Goal: Find specific page/section: Find specific page/section

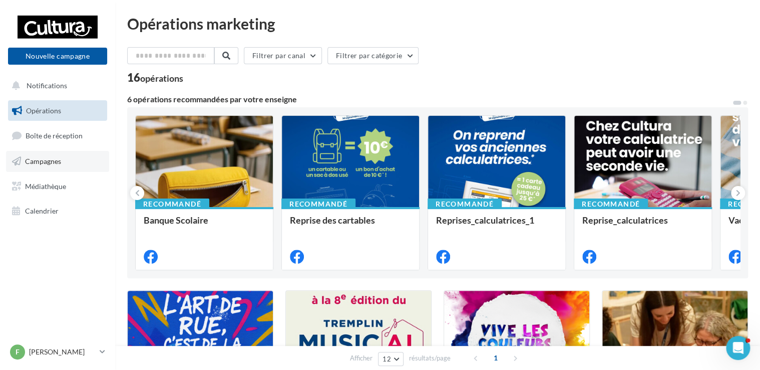
click at [52, 161] on span "Campagnes" at bounding box center [43, 161] width 36 height 9
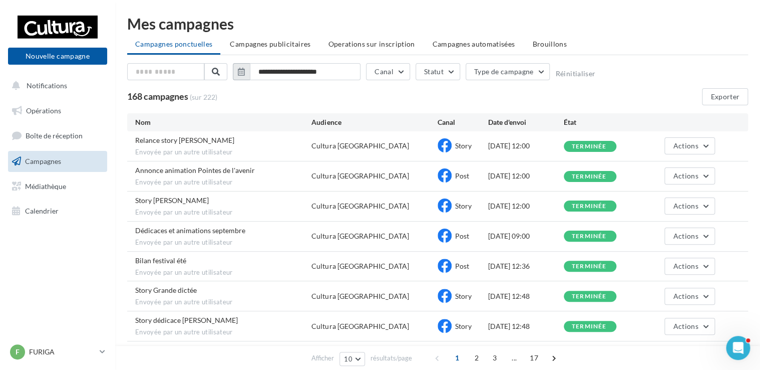
click at [241, 72] on icon "button" at bounding box center [241, 72] width 7 height 8
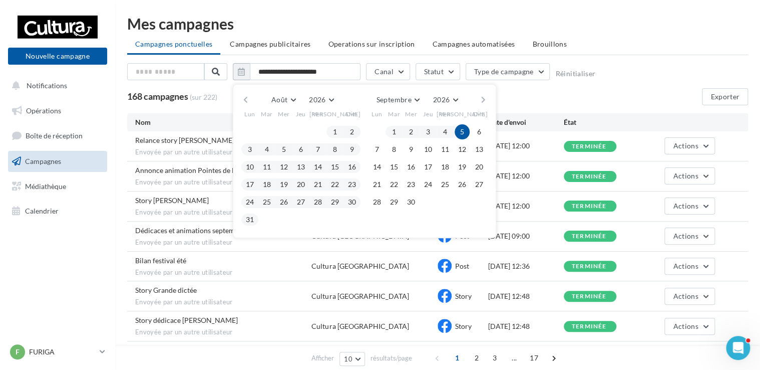
click at [244, 96] on button "button" at bounding box center [245, 100] width 9 height 14
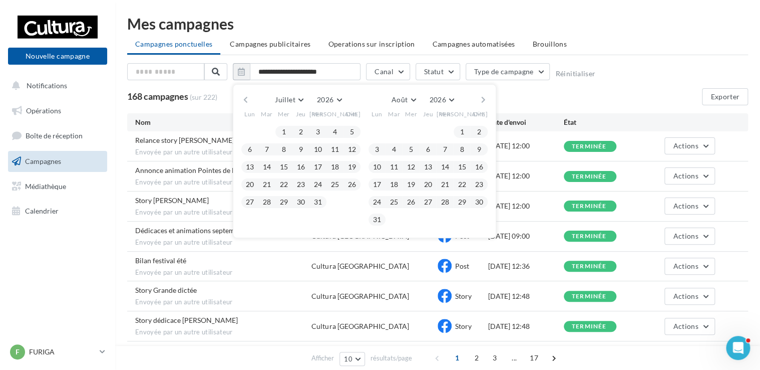
click at [244, 96] on button "button" at bounding box center [245, 100] width 9 height 14
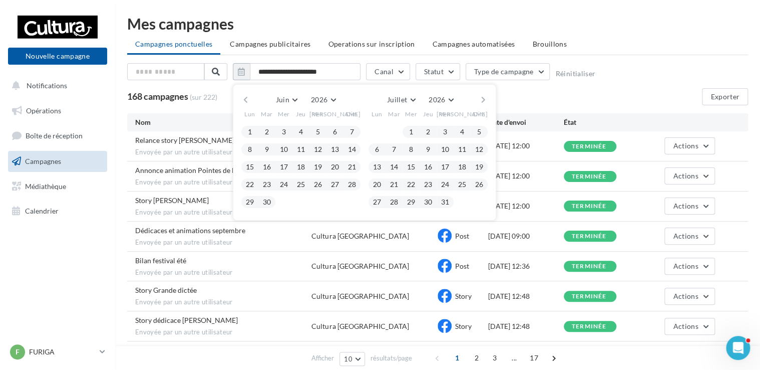
click at [244, 96] on button "button" at bounding box center [245, 100] width 9 height 14
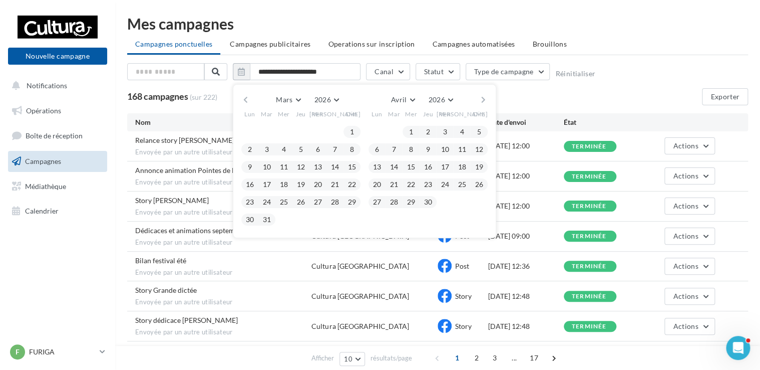
click at [244, 99] on button "button" at bounding box center [245, 100] width 9 height 14
click at [349, 131] on button "1" at bounding box center [351, 131] width 15 height 15
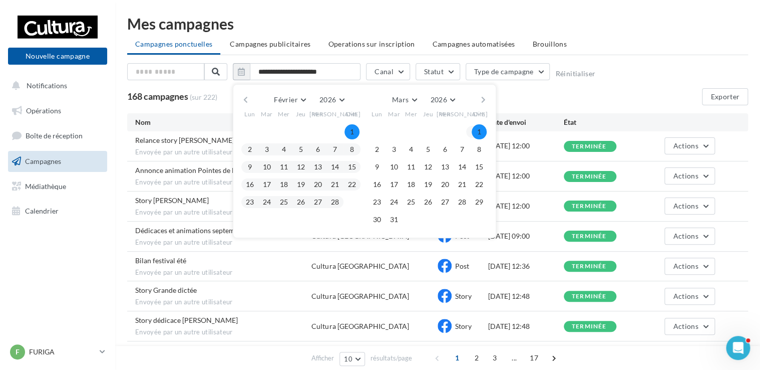
click at [483, 98] on button "button" at bounding box center [483, 100] width 9 height 14
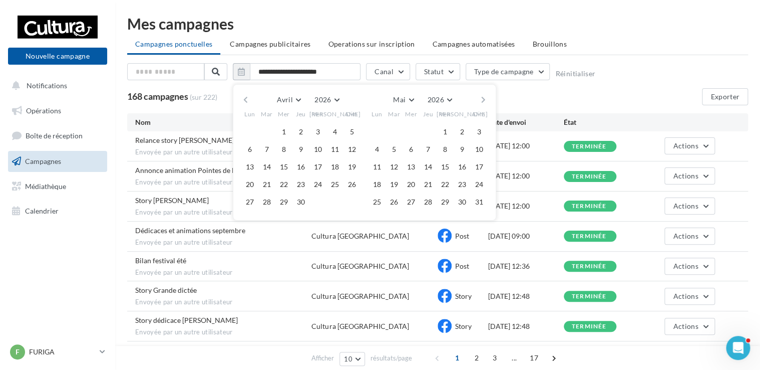
click at [483, 98] on button "button" at bounding box center [483, 100] width 9 height 14
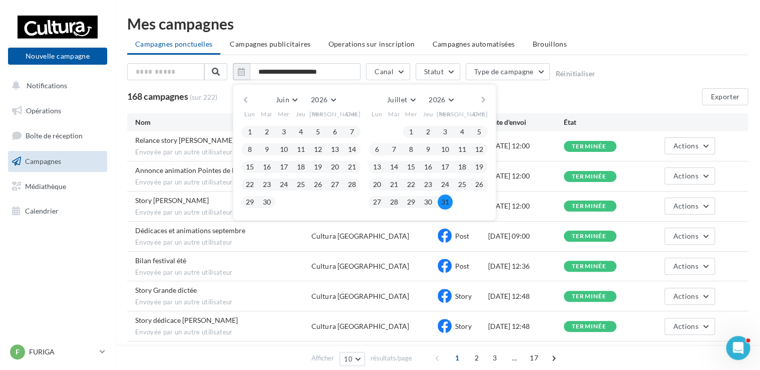
click at [445, 199] on button "31" at bounding box center [445, 201] width 15 height 15
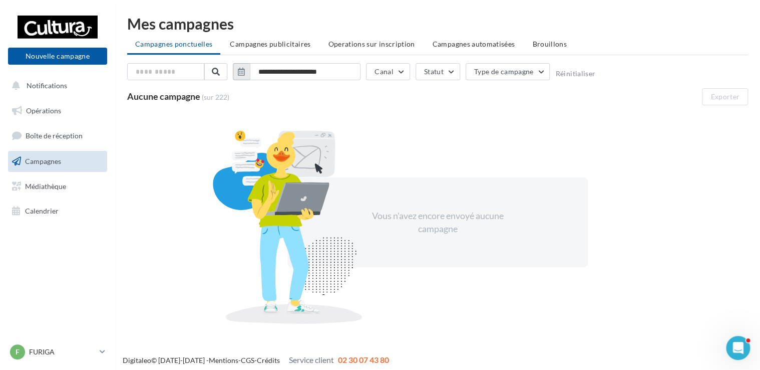
click at [240, 71] on icon "button" at bounding box center [241, 72] width 7 height 8
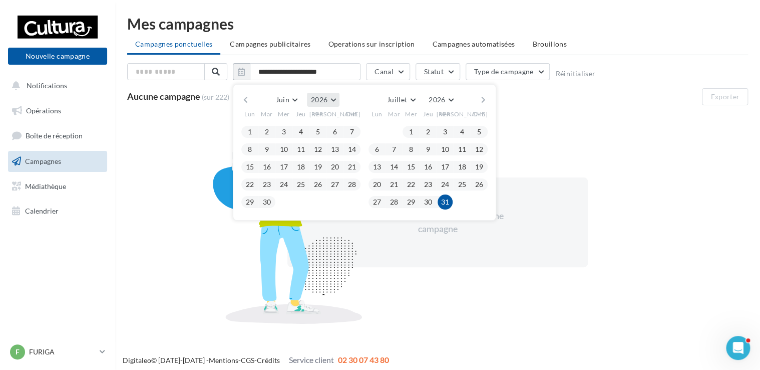
click at [333, 96] on button "2026" at bounding box center [323, 100] width 33 height 14
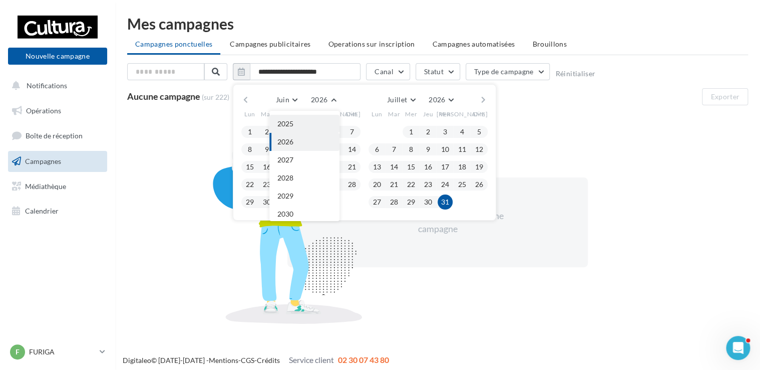
click at [300, 125] on button "2025" at bounding box center [304, 124] width 70 height 18
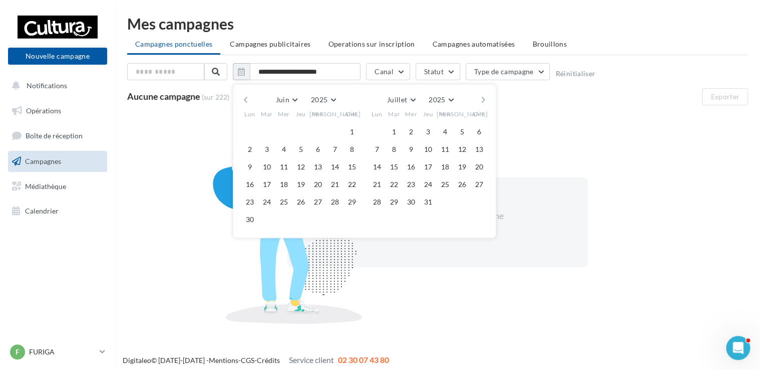
click at [244, 101] on button "button" at bounding box center [245, 100] width 9 height 14
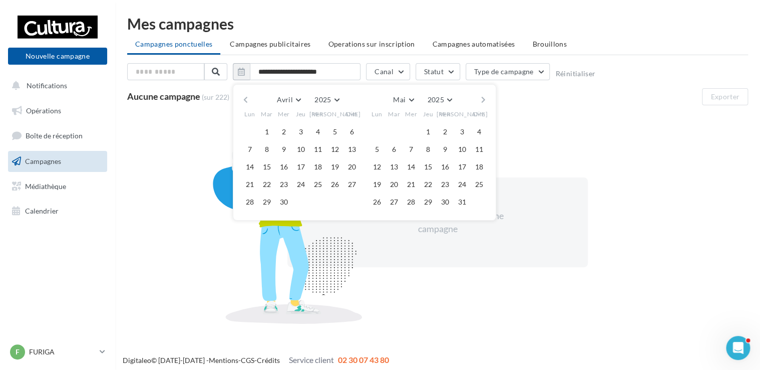
click at [244, 101] on button "button" at bounding box center [245, 100] width 9 height 14
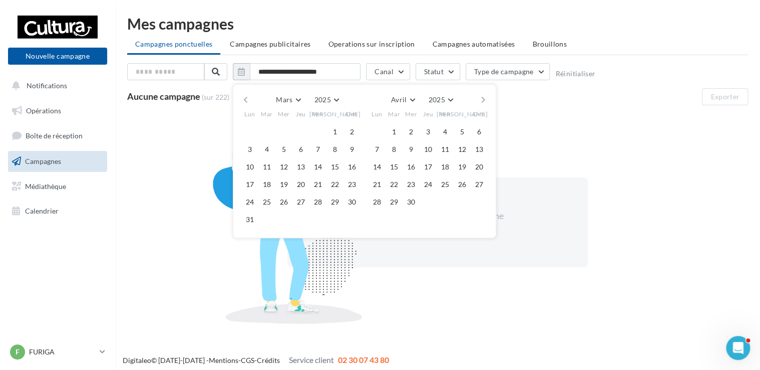
click at [244, 101] on button "button" at bounding box center [245, 100] width 9 height 14
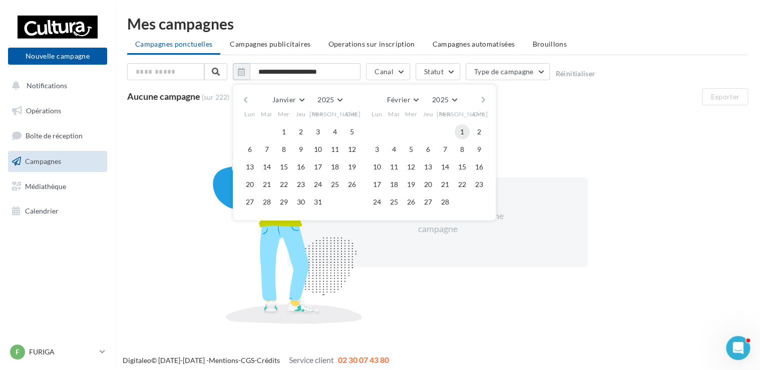
click at [463, 129] on button "1" at bounding box center [462, 131] width 15 height 15
click at [483, 95] on button "button" at bounding box center [483, 100] width 9 height 14
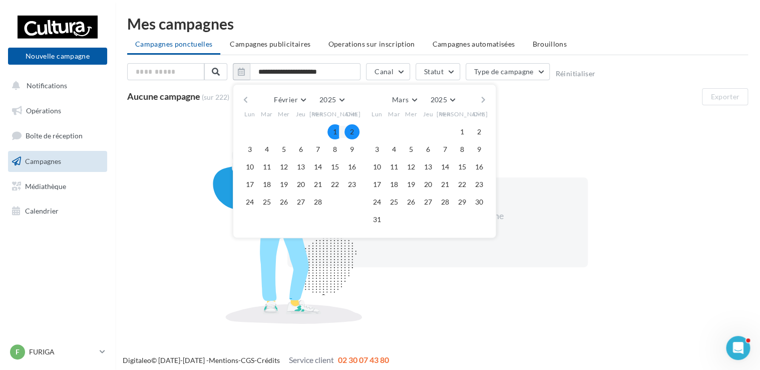
click at [483, 95] on button "button" at bounding box center [483, 100] width 9 height 14
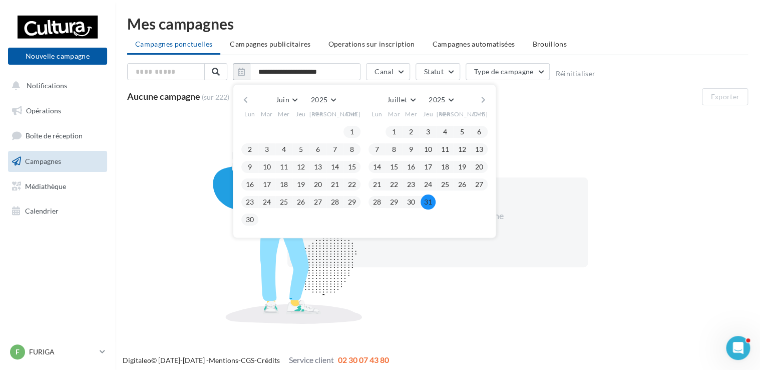
click at [427, 201] on button "31" at bounding box center [428, 201] width 15 height 15
type input "**********"
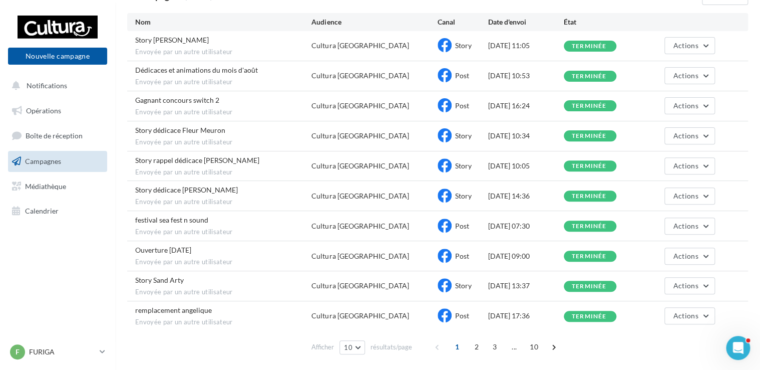
scroll to position [129, 0]
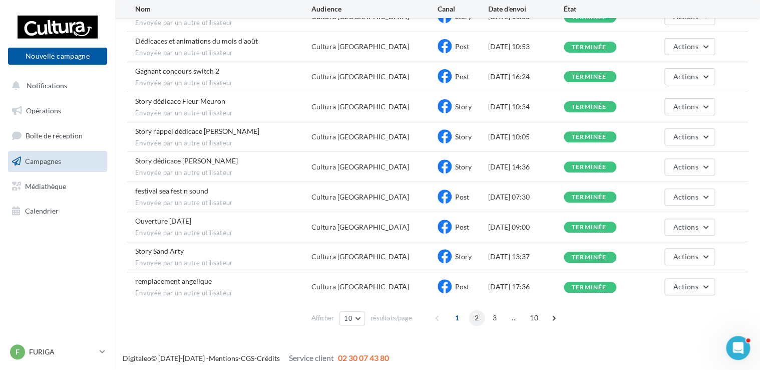
click at [475, 314] on span "2" at bounding box center [477, 317] width 16 height 16
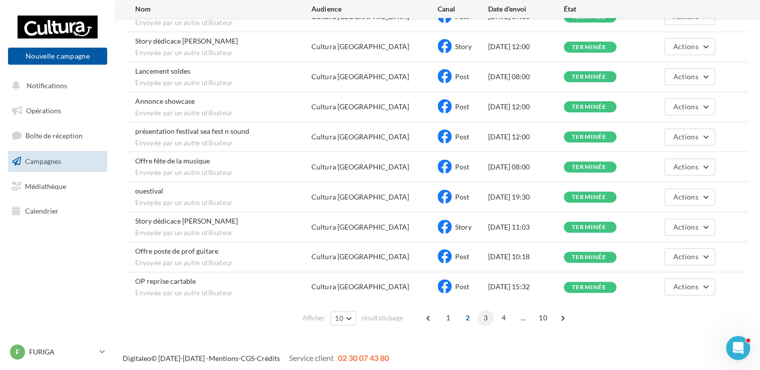
click at [479, 316] on span "3" at bounding box center [486, 317] width 16 height 16
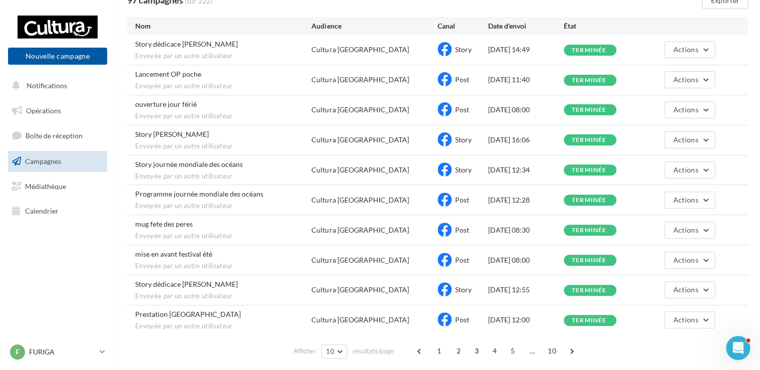
scroll to position [112, 0]
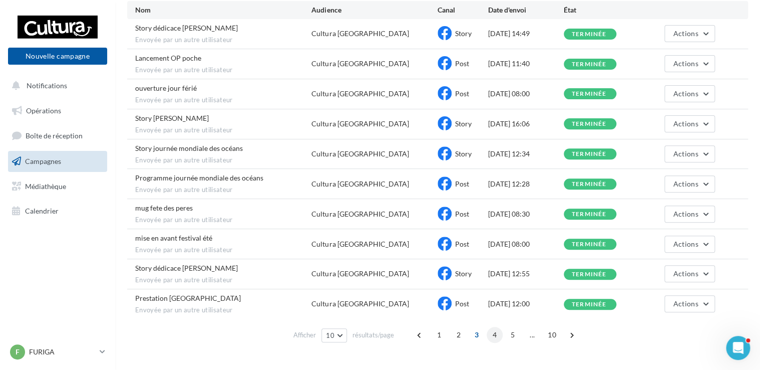
click at [497, 331] on span "4" at bounding box center [495, 334] width 16 height 16
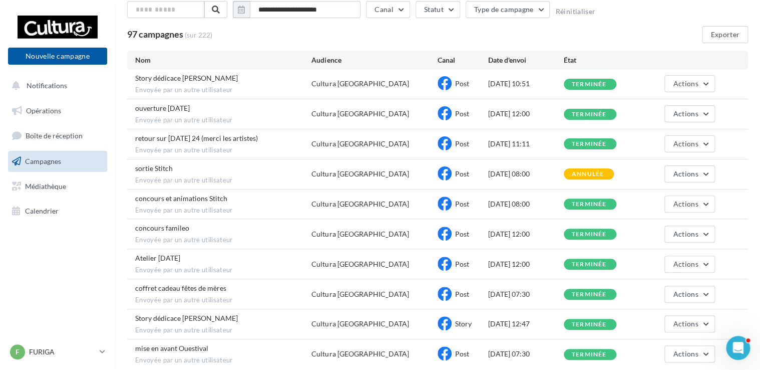
scroll to position [91, 0]
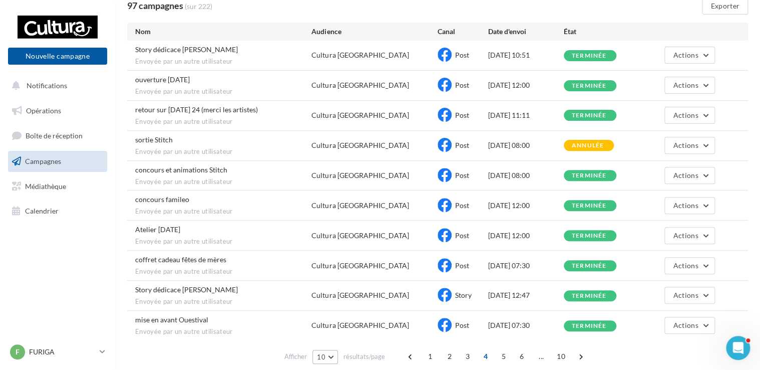
click at [334, 353] on button "10" at bounding box center [325, 356] width 26 height 14
click at [332, 335] on span "100" at bounding box center [326, 338] width 12 height 8
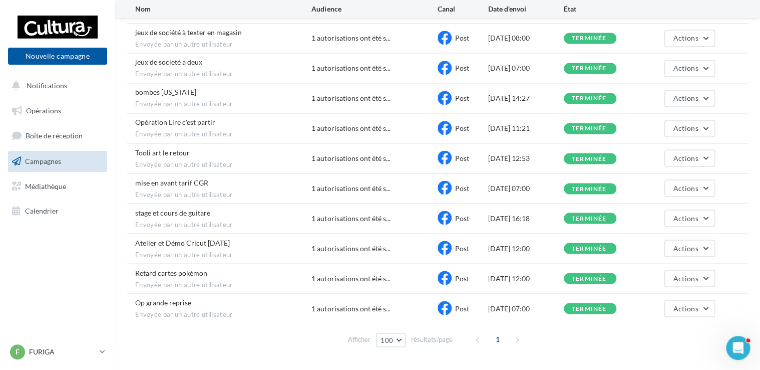
scroll to position [2707, 0]
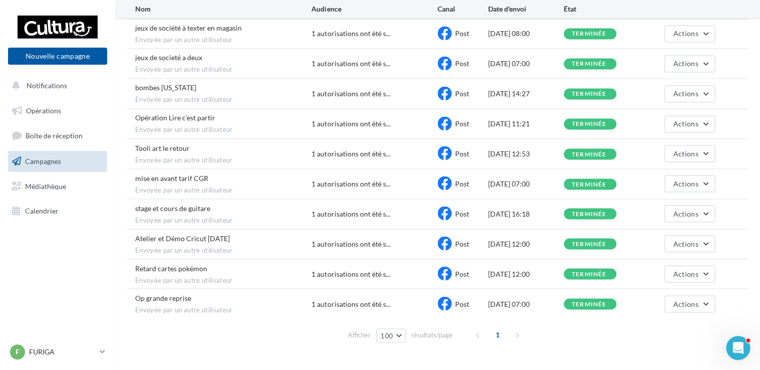
click at [516, 326] on div "1" at bounding box center [498, 334] width 57 height 16
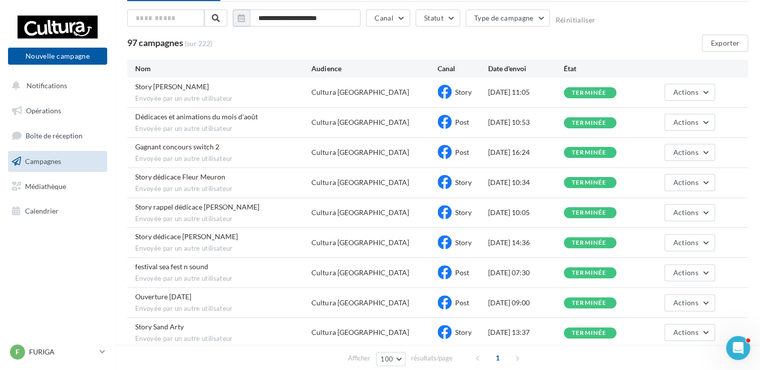
scroll to position [0, 0]
